Goal: Task Accomplishment & Management: Manage account settings

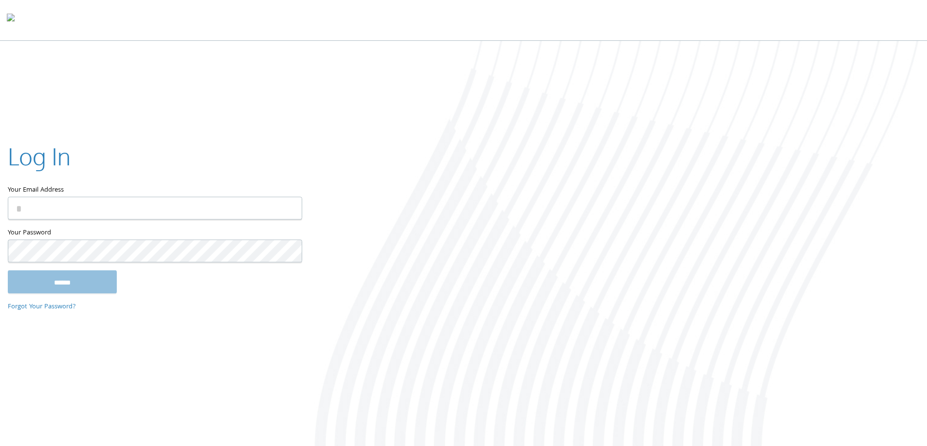
paste input "**********"
type input "**********"
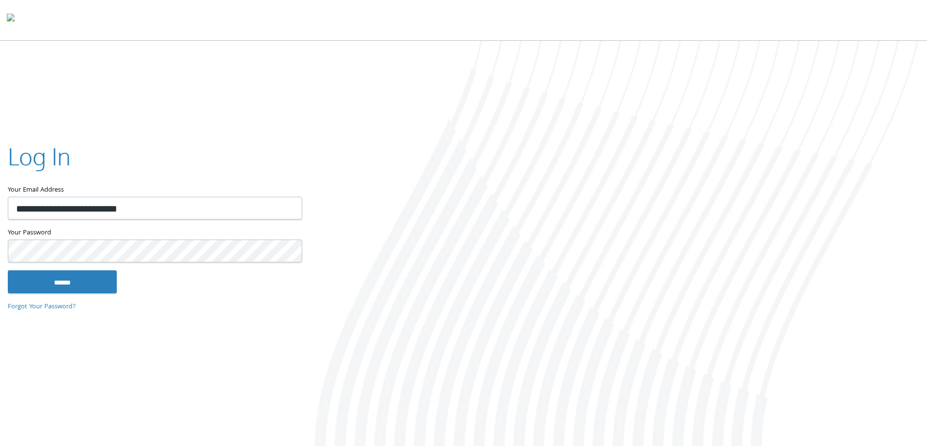
click at [8, 270] on input "******" at bounding box center [62, 281] width 109 height 23
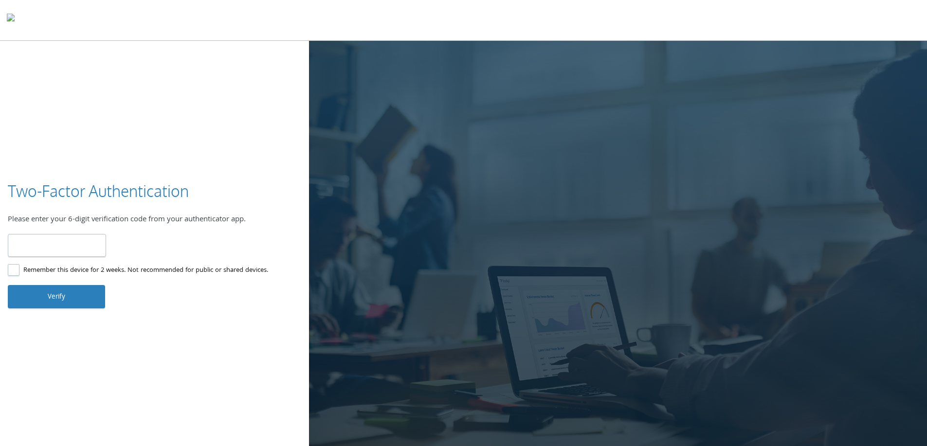
type input "******"
